Goal: Transaction & Acquisition: Obtain resource

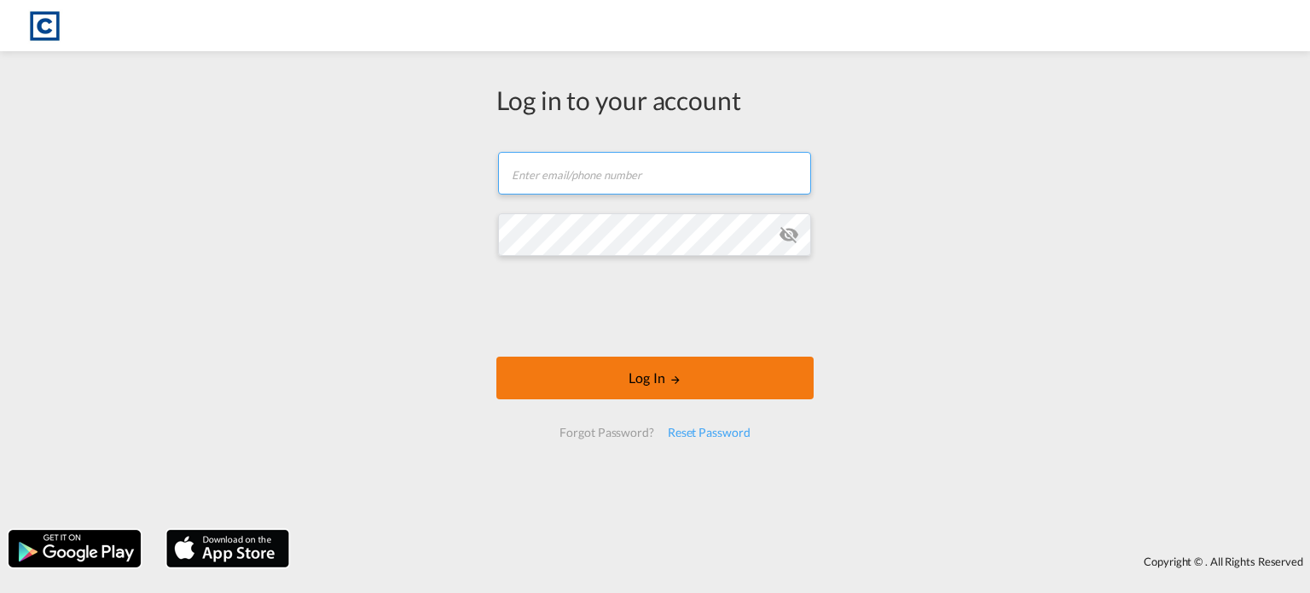
type input "[PERSON_NAME][EMAIL_ADDRESS][PERSON_NAME][DOMAIN_NAME]"
click at [604, 380] on button "Log In" at bounding box center [655, 378] width 317 height 43
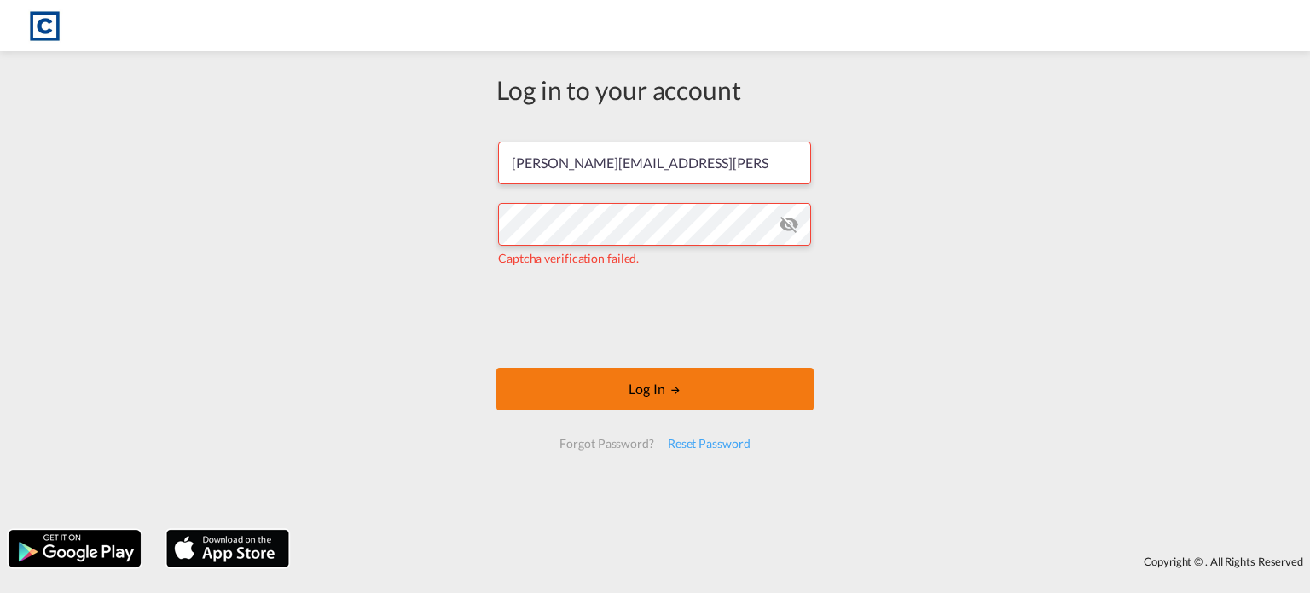
click at [623, 402] on button "Log In" at bounding box center [655, 389] width 317 height 43
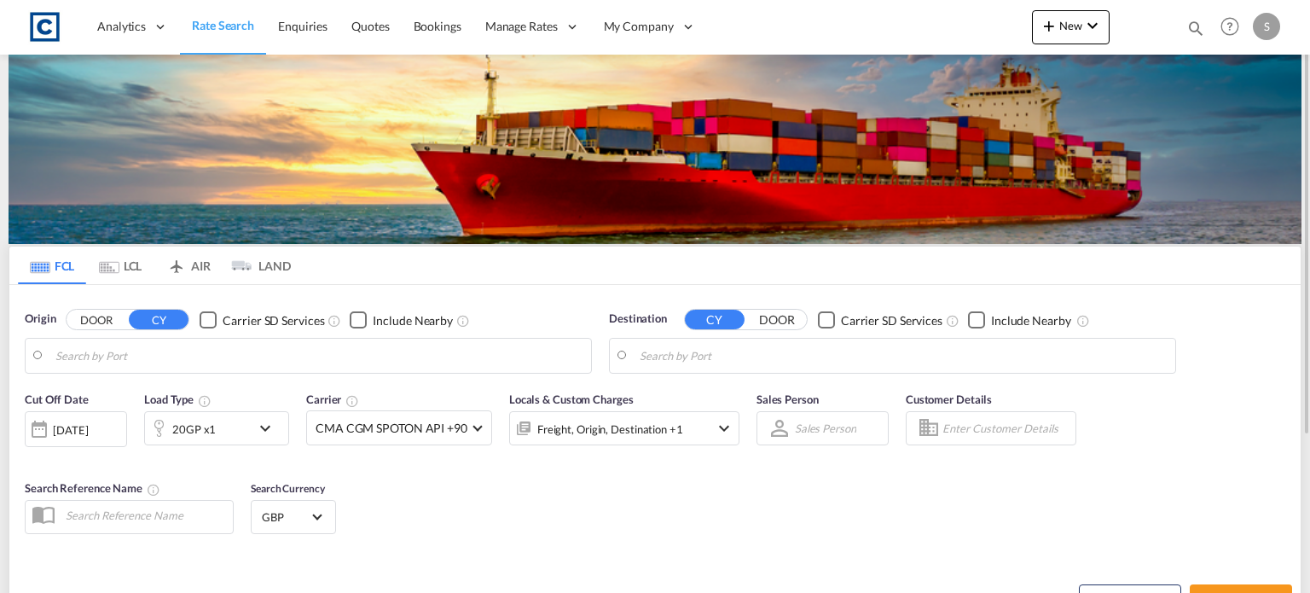
type input "Hythe, [PERSON_NAME], GBHTH"
type input "Tincan/[GEOGRAPHIC_DATA], [GEOGRAPHIC_DATA]"
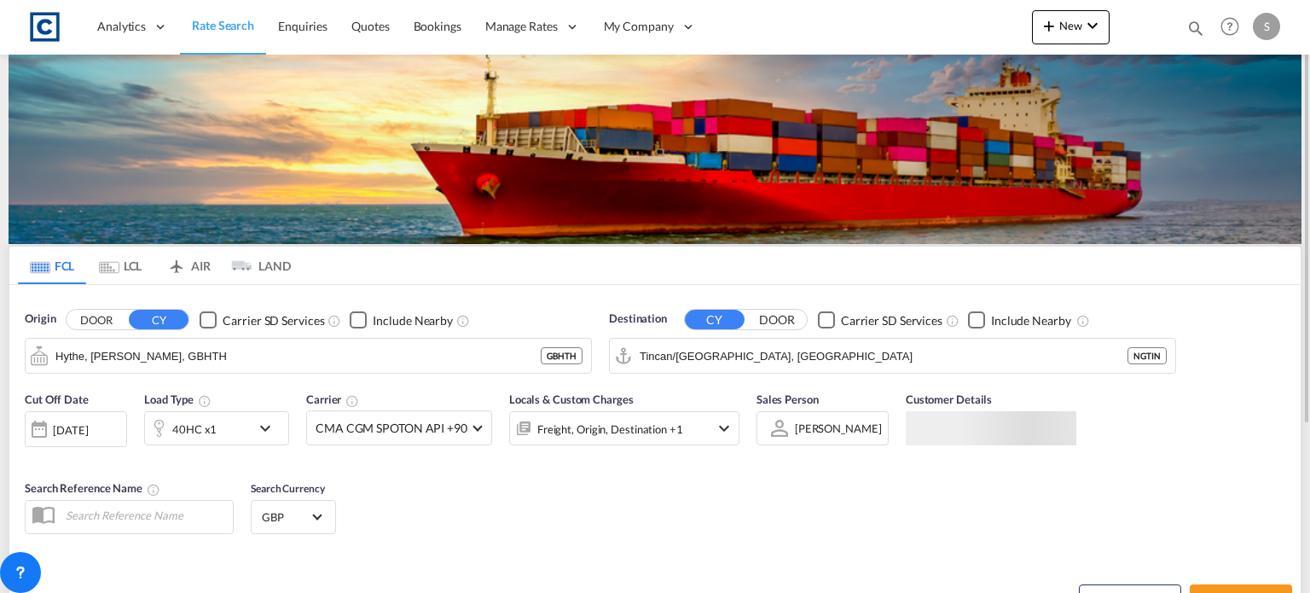
click at [135, 270] on md-tab-item "LCL" at bounding box center [120, 266] width 68 height 38
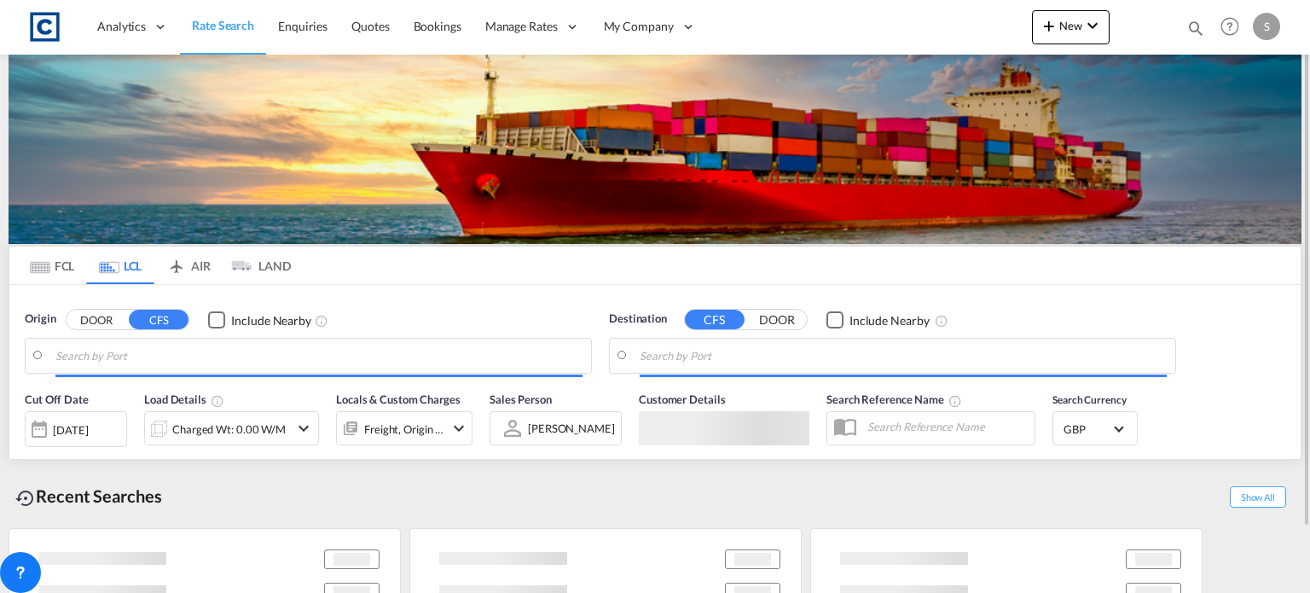
type input "GB-M4, [GEOGRAPHIC_DATA]"
type input "[GEOGRAPHIC_DATA], HKHKG"
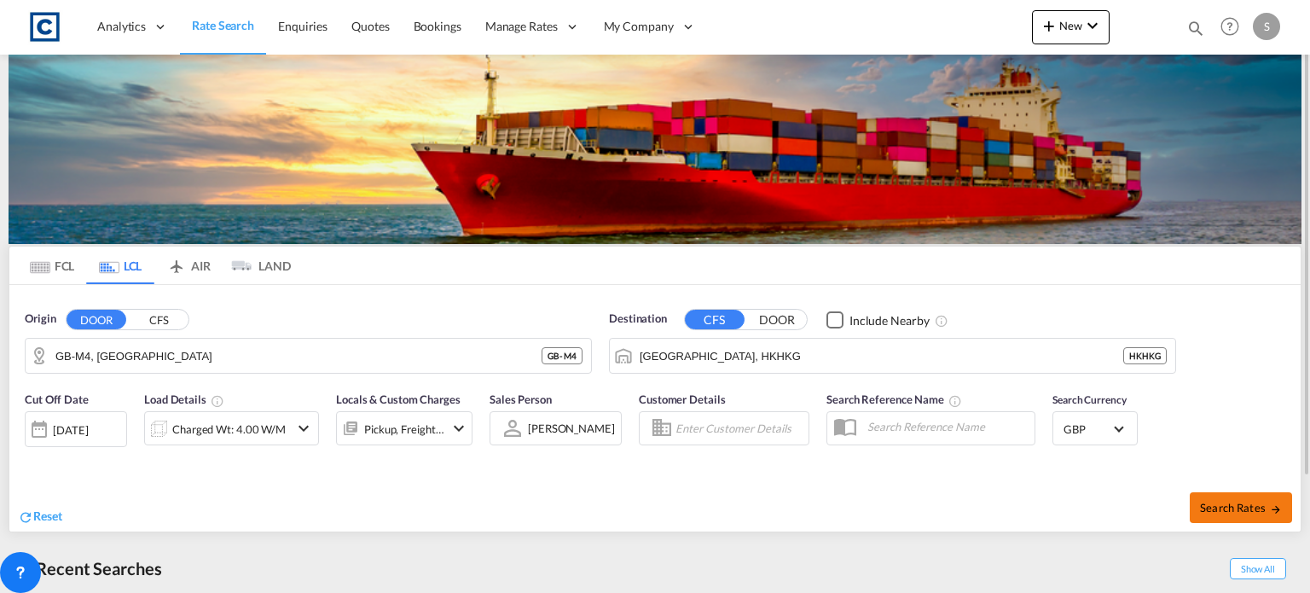
click at [1240, 502] on span "Search Rates" at bounding box center [1241, 508] width 82 height 14
type input "M4 to HKHKG / [DATE]"
